Goal: Contribute content: Add original content to the website for others to see

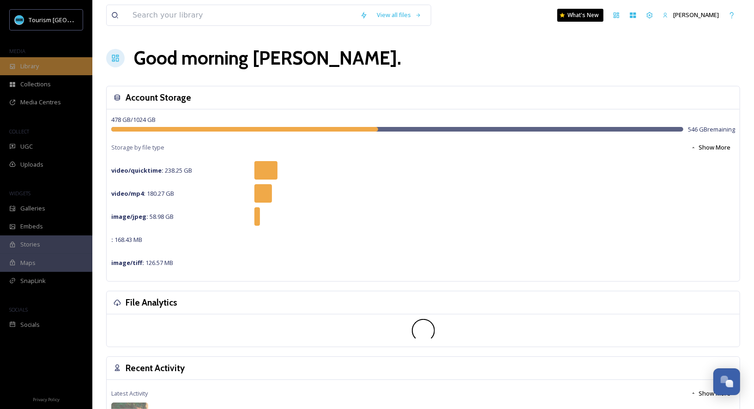
click at [9, 67] on icon at bounding box center [12, 66] width 6 height 6
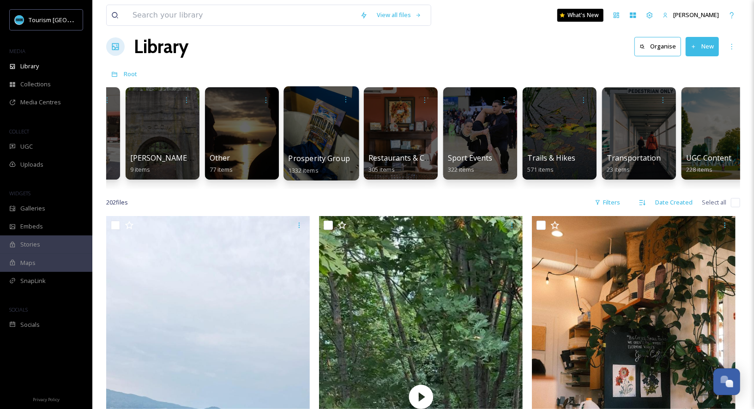
scroll to position [0, 1037]
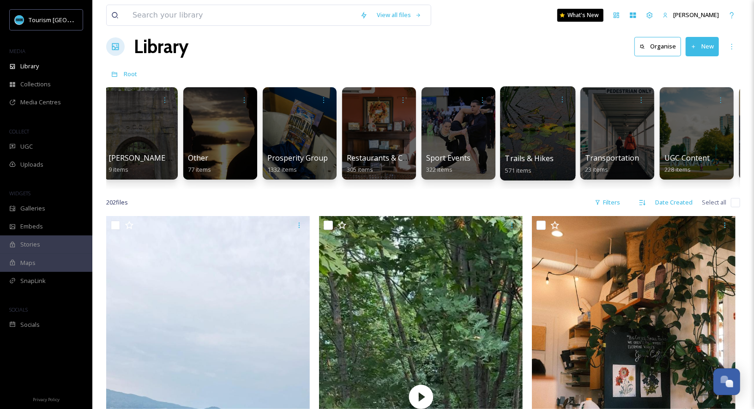
click at [540, 137] on div at bounding box center [537, 133] width 75 height 94
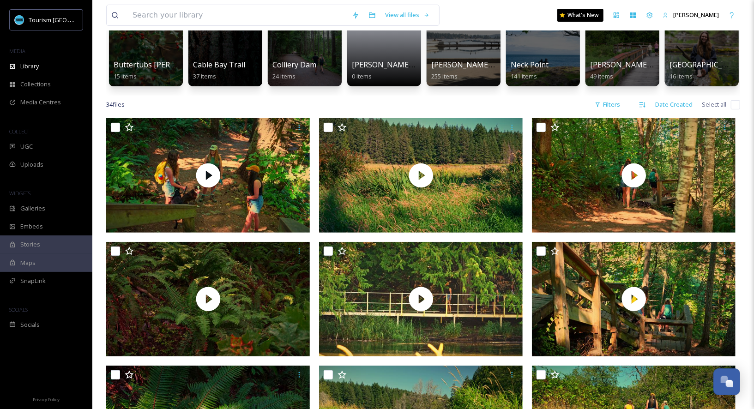
scroll to position [116, 0]
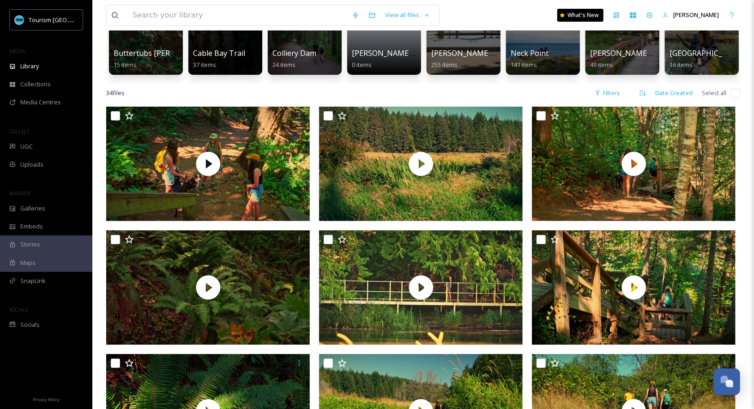
click at [740, 96] on input "checkbox" at bounding box center [735, 93] width 9 height 9
checkbox input "true"
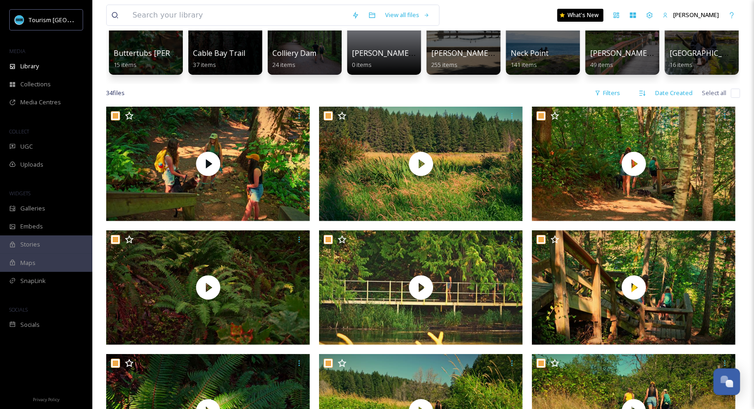
checkbox input "true"
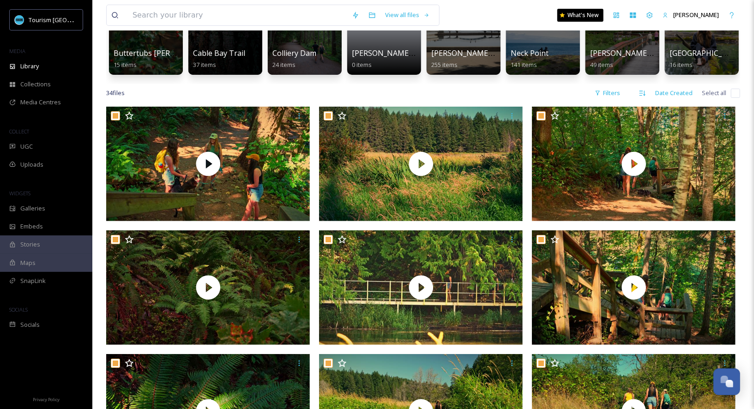
checkbox input "true"
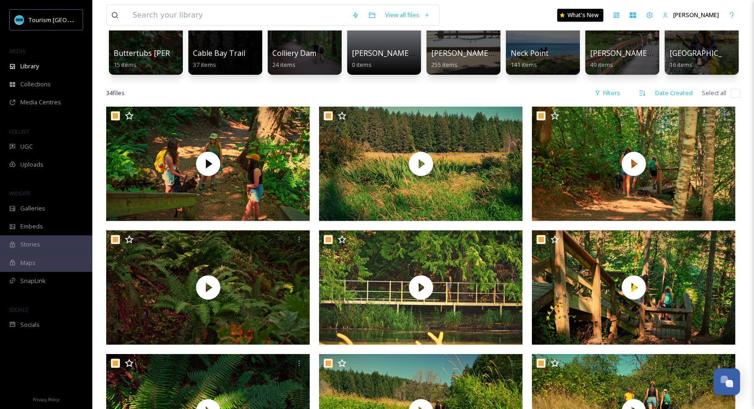
checkbox input "true"
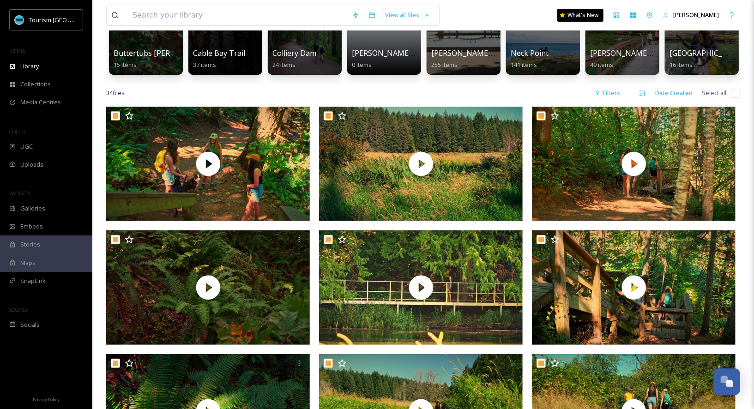
checkbox input "true"
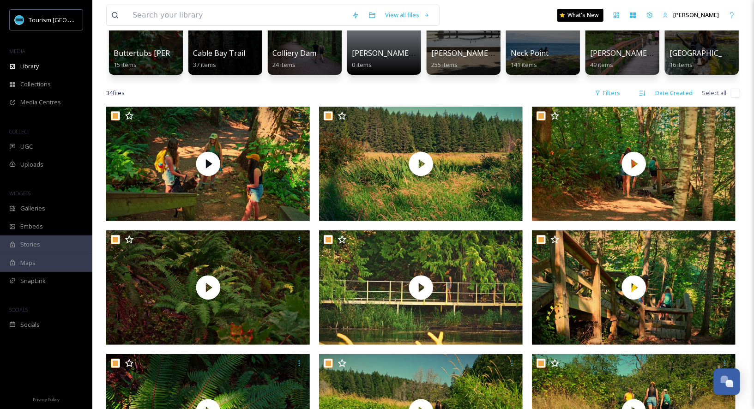
checkbox input "true"
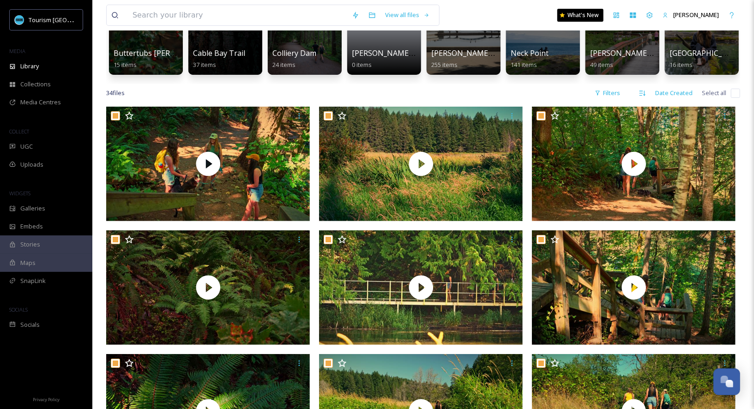
checkbox input "true"
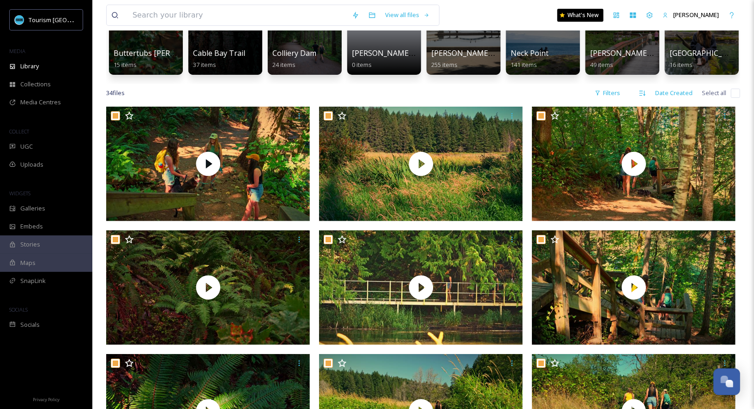
checkbox input "true"
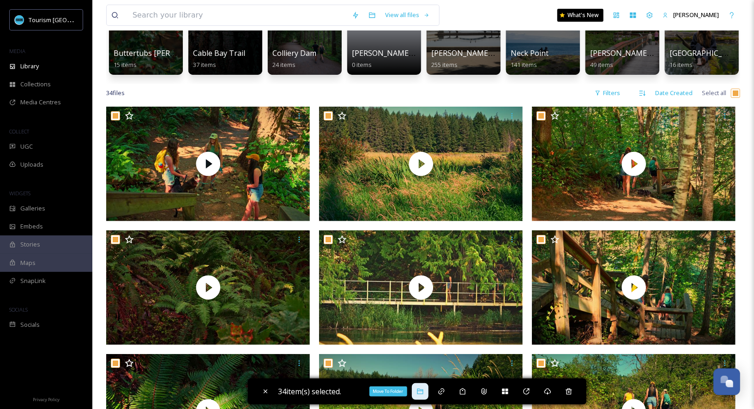
click at [420, 389] on icon at bounding box center [420, 392] width 6 height 6
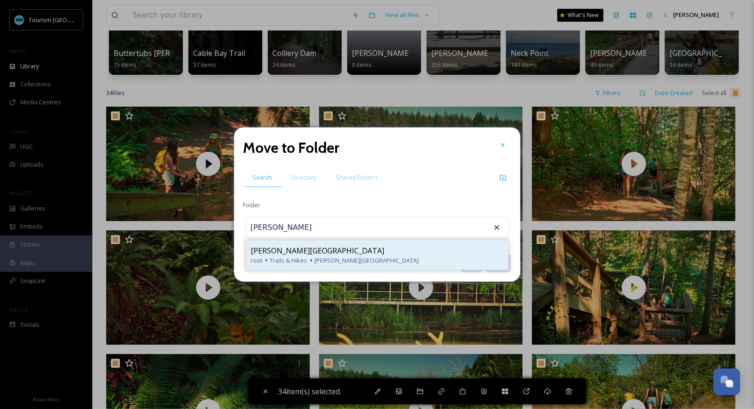
click at [346, 257] on div "root Trails & Hikes [PERSON_NAME][GEOGRAPHIC_DATA]" at bounding box center [377, 260] width 252 height 9
type input "[PERSON_NAME][GEOGRAPHIC_DATA]"
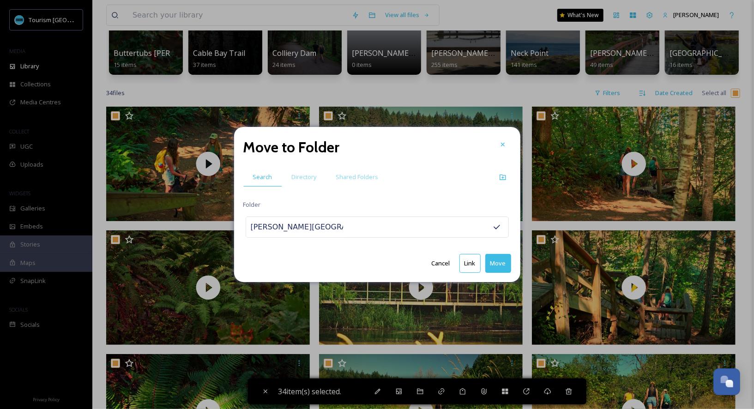
click at [506, 267] on button "Move" at bounding box center [498, 263] width 26 height 19
checkbox input "false"
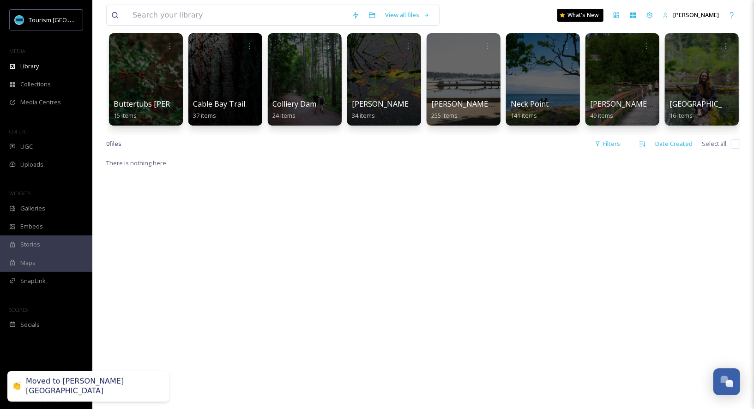
scroll to position [11, 0]
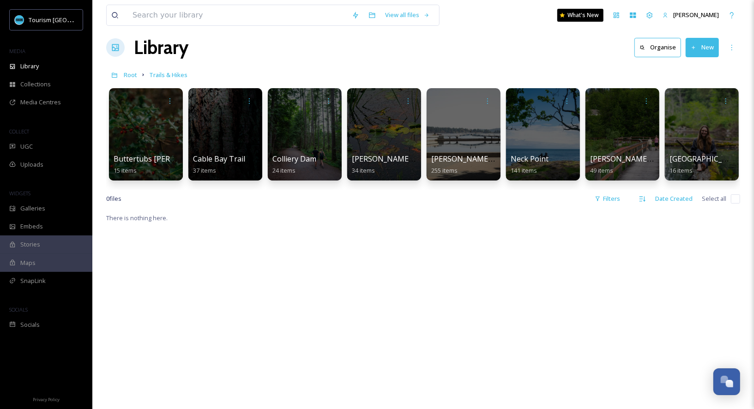
click at [704, 41] on button "New" at bounding box center [702, 47] width 33 height 19
click at [681, 74] on div "File Upload" at bounding box center [692, 69] width 52 height 18
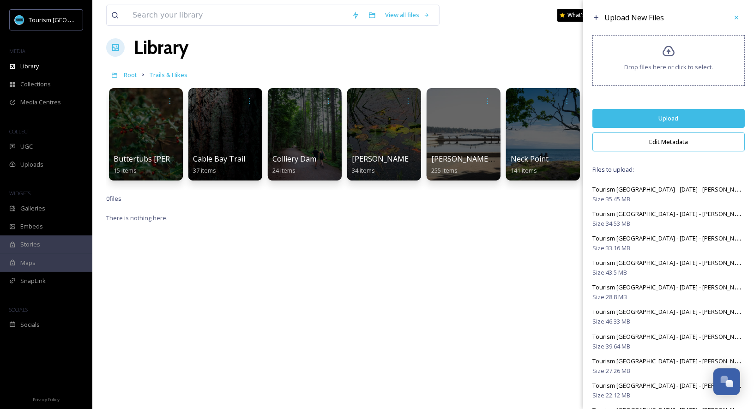
click at [679, 143] on button "Edit Metadata" at bounding box center [668, 141] width 152 height 19
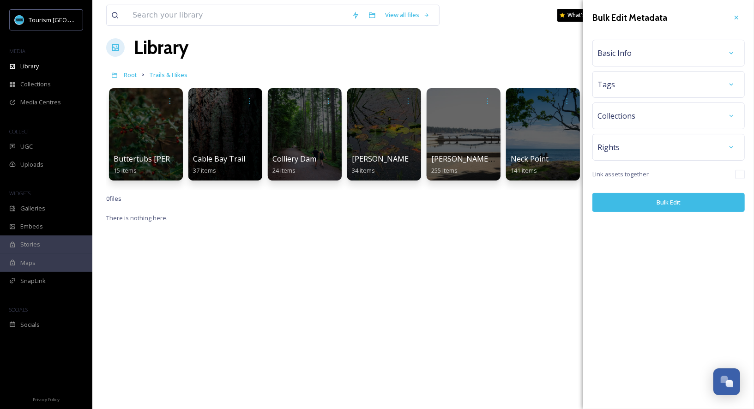
click at [698, 49] on div "Basic Info" at bounding box center [668, 53] width 142 height 17
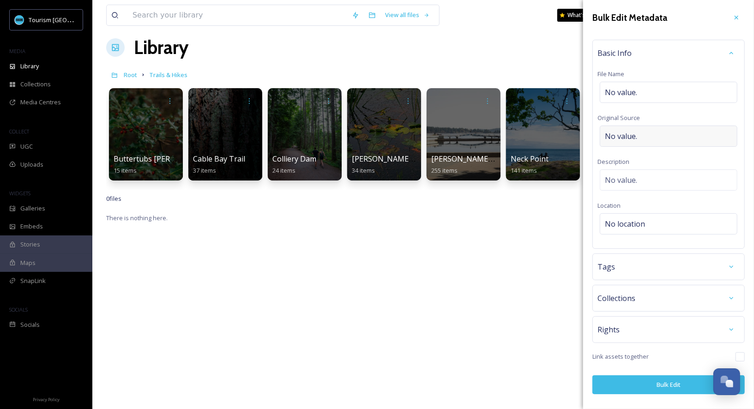
click at [646, 142] on div "No value." at bounding box center [669, 136] width 138 height 21
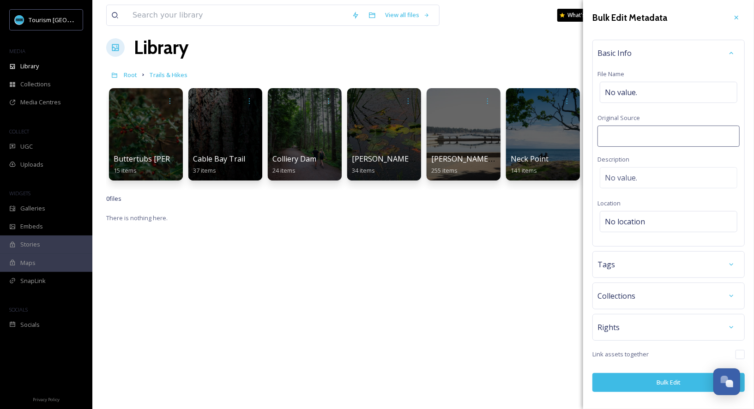
type input "[PERSON_NAME]"
click at [662, 377] on button "Bulk Edit" at bounding box center [668, 382] width 152 height 19
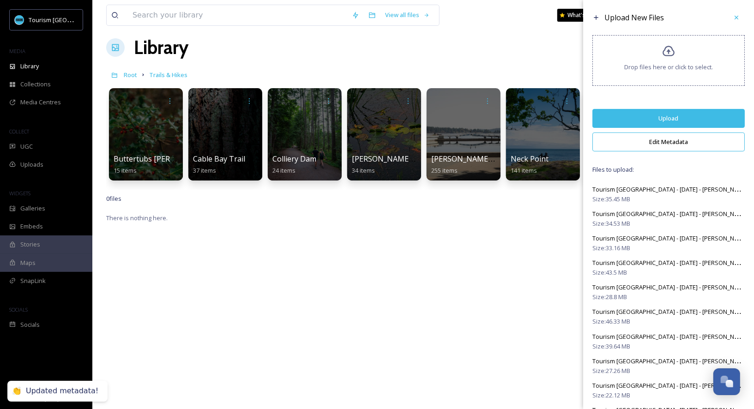
click at [699, 120] on button "Upload" at bounding box center [668, 118] width 152 height 19
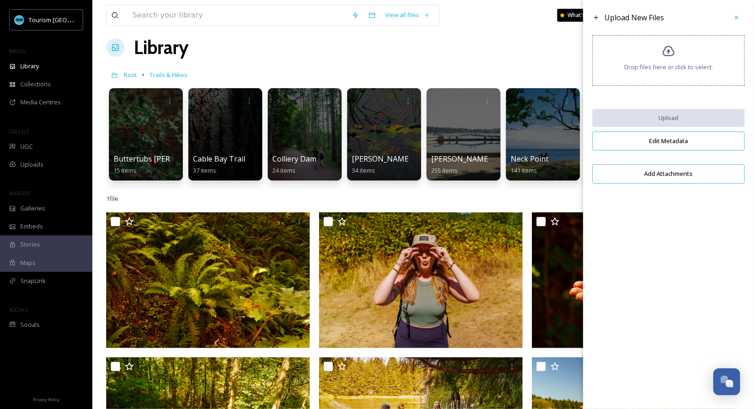
click at [532, 198] on div "1 file Filters Date Created Select all" at bounding box center [423, 199] width 634 height 18
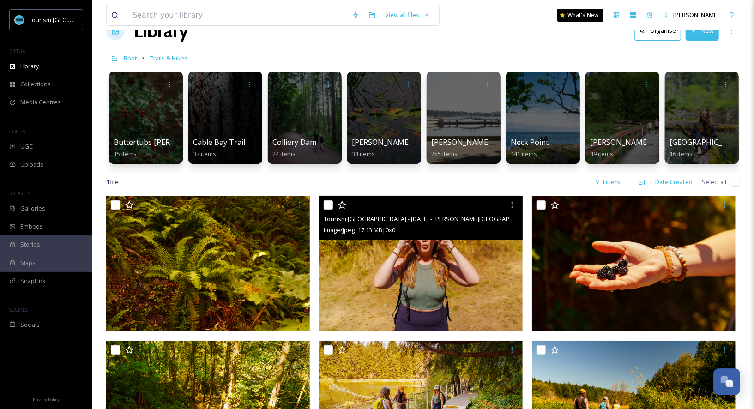
scroll to position [0, 0]
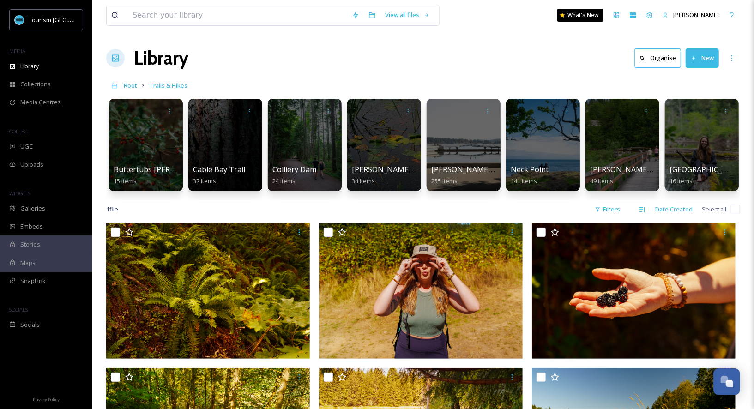
click at [737, 209] on input "checkbox" at bounding box center [735, 209] width 9 height 9
checkbox input "true"
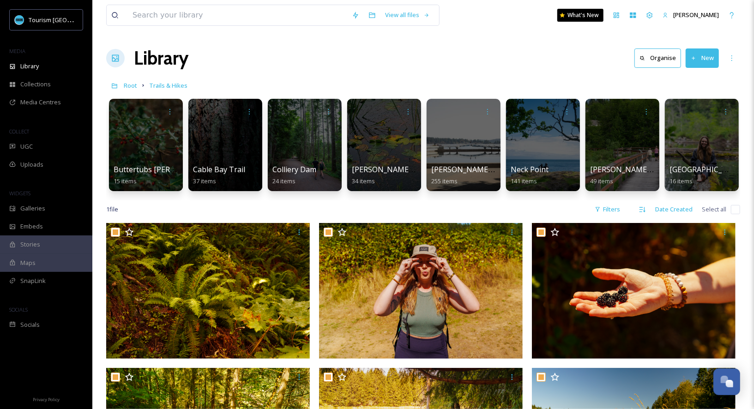
checkbox input "true"
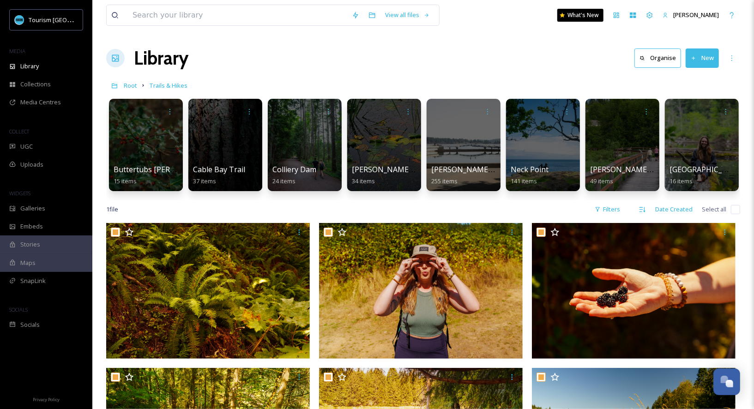
checkbox input "true"
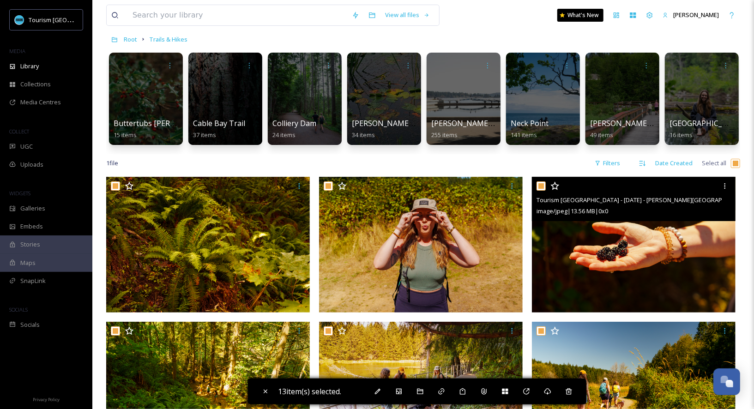
scroll to position [118, 0]
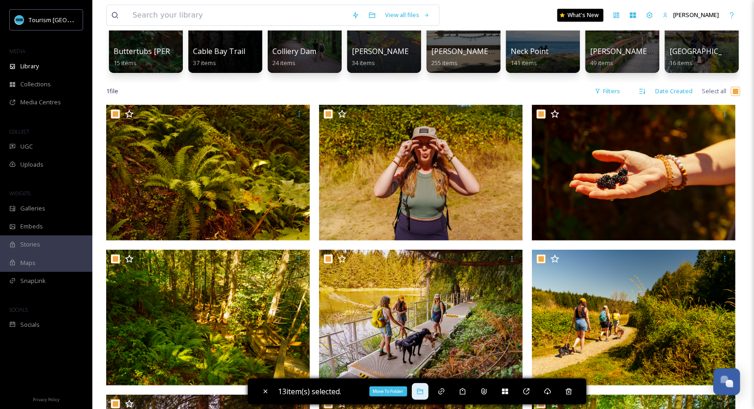
click at [420, 391] on icon at bounding box center [420, 392] width 6 height 6
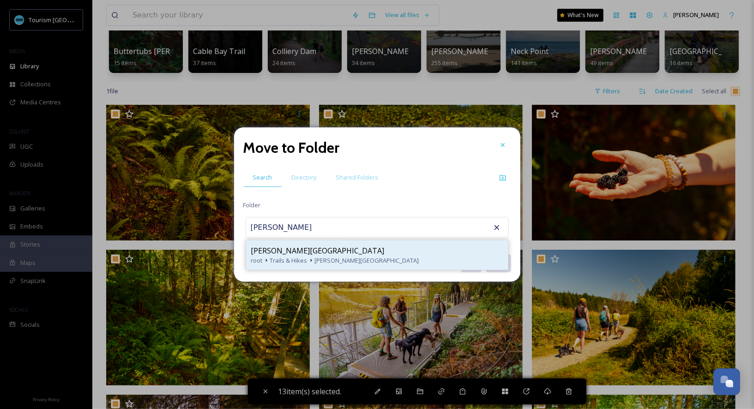
click at [337, 256] on span "[PERSON_NAME][GEOGRAPHIC_DATA]" at bounding box center [367, 260] width 104 height 9
type input "[PERSON_NAME][GEOGRAPHIC_DATA]"
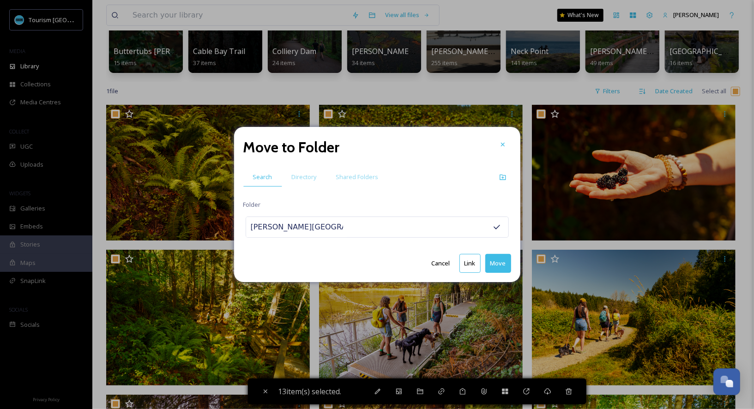
click at [498, 261] on button "Move" at bounding box center [498, 263] width 26 height 19
checkbox input "false"
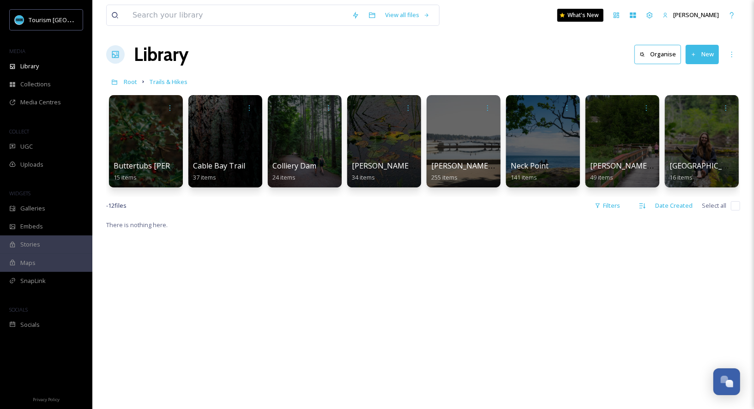
scroll to position [0, 0]
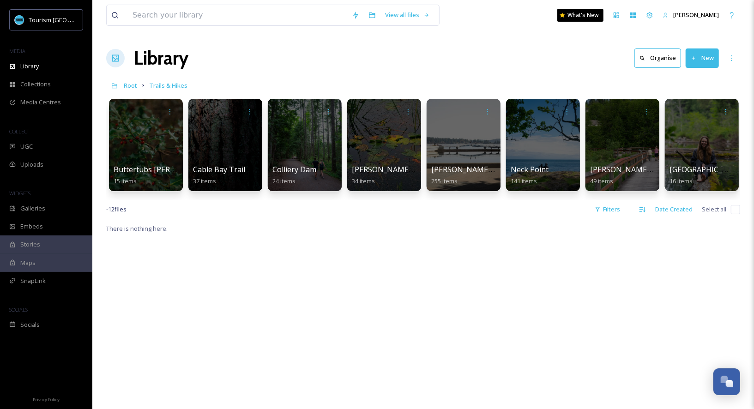
click at [602, 72] on div "View all files What's New [PERSON_NAME] Library Organise New Root Trails & Hike…" at bounding box center [422, 316] width 661 height 632
